Goal: Information Seeking & Learning: Learn about a topic

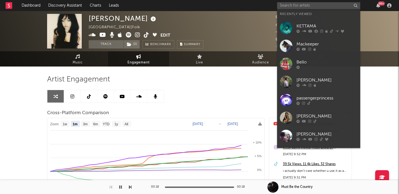
select select "1m"
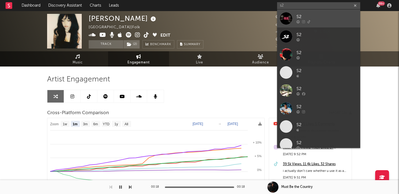
type input "s2"
click at [307, 20] on icon at bounding box center [308, 21] width 3 height 3
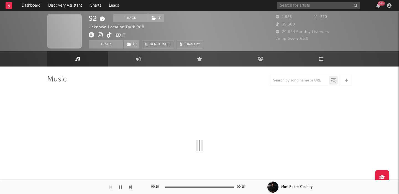
select select "1w"
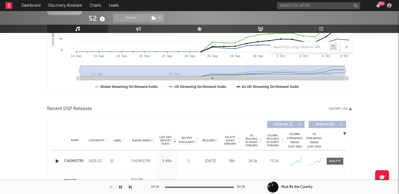
scroll to position [202, 0]
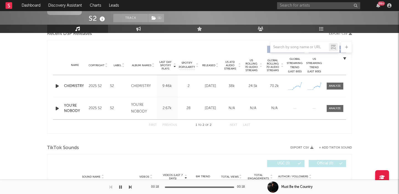
click at [55, 86] on icon "button" at bounding box center [57, 86] width 6 height 7
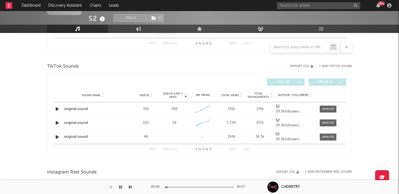
scroll to position [319, 0]
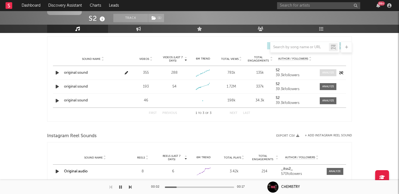
click at [331, 72] on div at bounding box center [328, 73] width 12 height 4
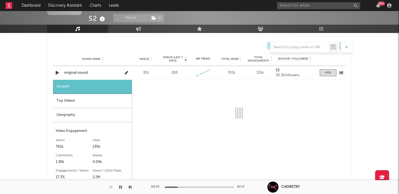
select select "1w"
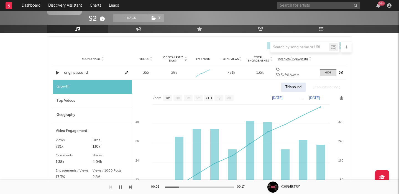
scroll to position [354, 0]
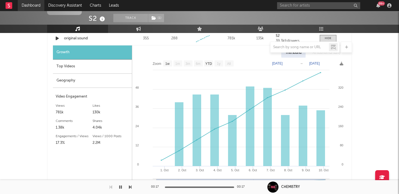
click at [31, 6] on link "Dashboard" at bounding box center [31, 5] width 27 height 11
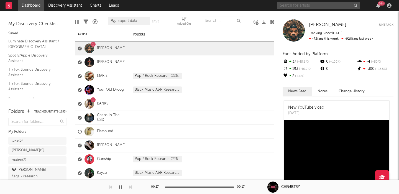
click at [300, 7] on input "text" at bounding box center [318, 5] width 83 height 7
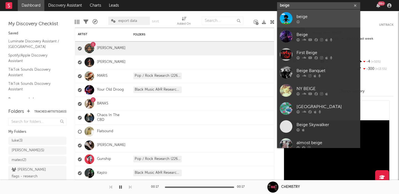
type input "beige"
click at [331, 18] on div "beige" at bounding box center [326, 16] width 61 height 7
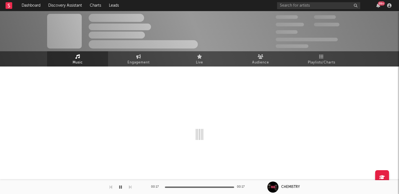
select select "1w"
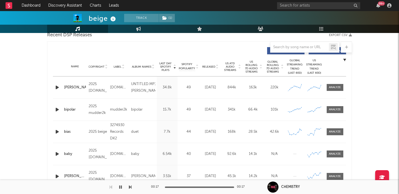
scroll to position [200, 0]
click at [336, 88] on div at bounding box center [335, 88] width 12 height 4
select select "1w"
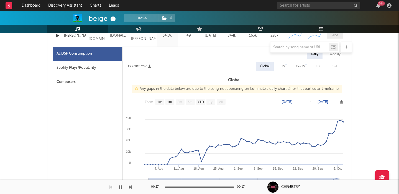
scroll to position [258, 0]
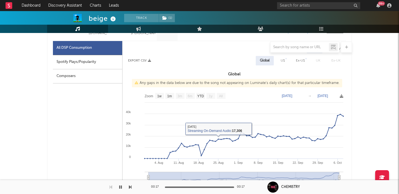
click at [89, 62] on div "Spotify Plays/Popularity" at bounding box center [87, 62] width 69 height 14
select select "1w"
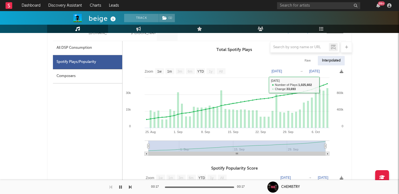
click at [310, 58] on div "Raw" at bounding box center [307, 60] width 15 height 9
select select "1w"
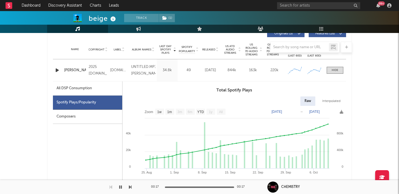
scroll to position [218, 0]
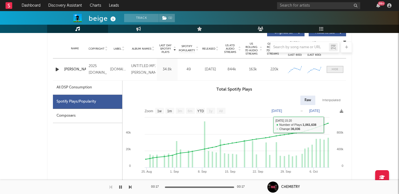
click at [329, 70] on span at bounding box center [335, 69] width 17 height 7
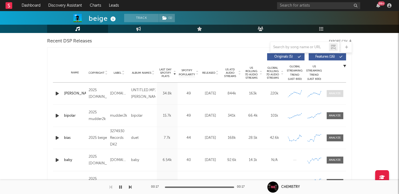
scroll to position [194, 0]
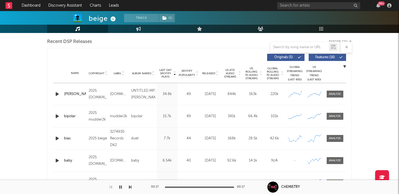
click at [325, 57] on span "Features ( 16 )" at bounding box center [324, 57] width 25 height 3
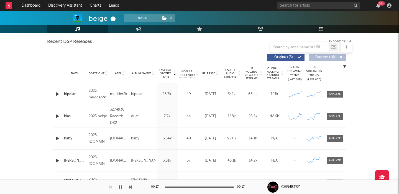
click at [332, 99] on div "Name bipolar Copyright 2025 mudder2k Label mudder2k Album Names bipolar Compose…" at bounding box center [199, 94] width 293 height 22
click at [332, 97] on span at bounding box center [335, 94] width 17 height 7
select select "1w"
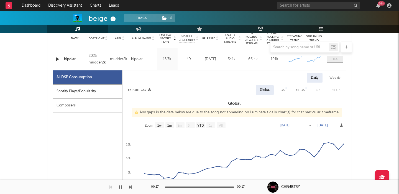
scroll to position [229, 0]
click at [101, 92] on div "Spotify Plays/Popularity" at bounding box center [87, 91] width 69 height 14
select select "6m"
select select "1w"
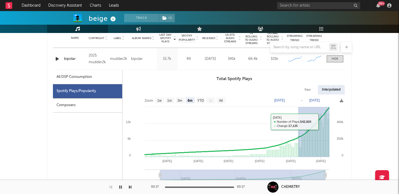
drag, startPoint x: 298, startPoint y: 122, endPoint x: 369, endPoint y: 122, distance: 70.4
click at [369, 122] on div "beige Track ( 1 ) [GEOGRAPHIC_DATA] | Unknown Genre Edit Track ( 1 ) Benchmark …" at bounding box center [199, 157] width 399 height 751
select select "1m"
type input "[DATE]"
